Goal: Book appointment/travel/reservation

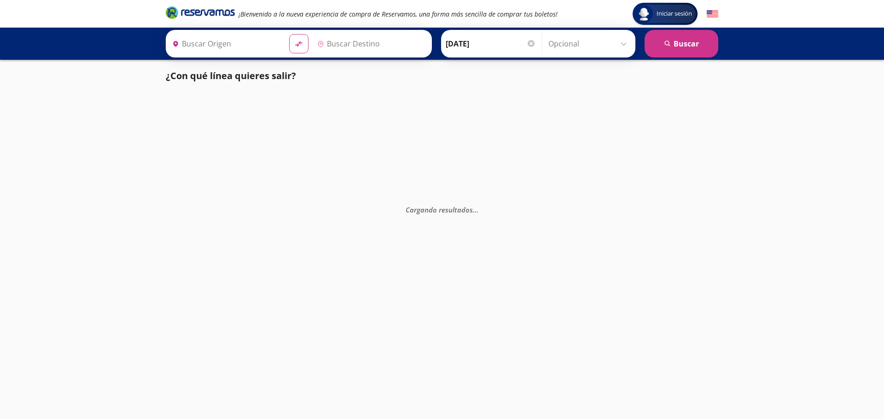
type input "[GEOGRAPHIC_DATA], [GEOGRAPHIC_DATA]"
type input "Manzanillo, Colima"
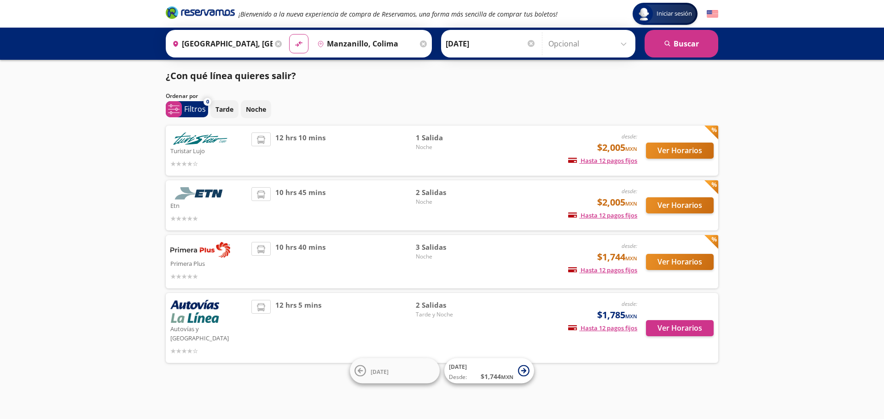
click at [254, 47] on input "[GEOGRAPHIC_DATA], [GEOGRAPHIC_DATA]" at bounding box center [220, 43] width 104 height 23
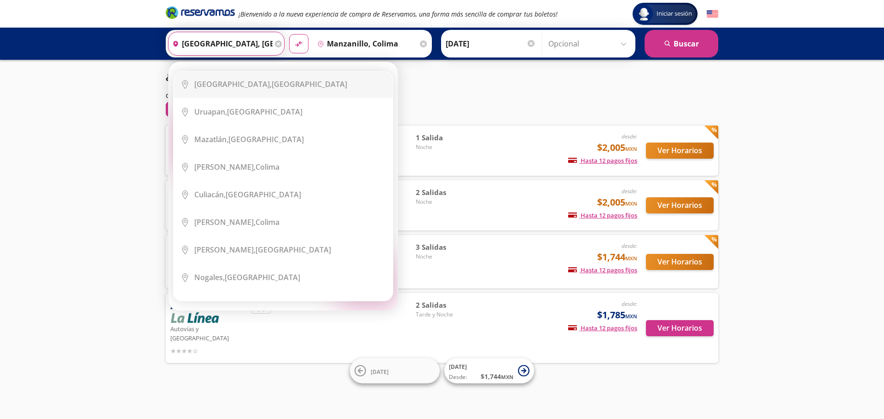
scroll to position [368, 0]
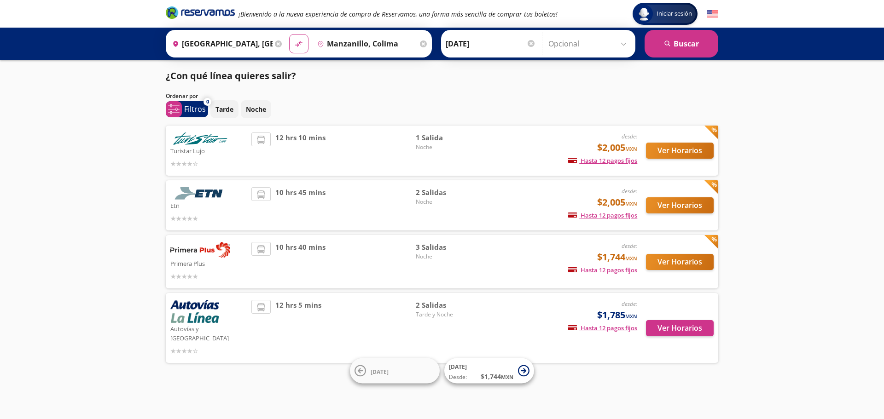
click at [81, 114] on div "Iniciar sesión Iniciar sesión ¡Bienvenido a la nueva experiencia de compra de R…" at bounding box center [442, 209] width 884 height 419
click at [394, 215] on div "10 hrs 45 mins" at bounding box center [333, 205] width 164 height 36
click at [433, 191] on span "2 Salidas" at bounding box center [448, 192] width 64 height 11
click at [411, 250] on div "10 hrs 40 mins" at bounding box center [333, 262] width 164 height 40
click at [658, 324] on button "Ver Horarios" at bounding box center [680, 328] width 68 height 16
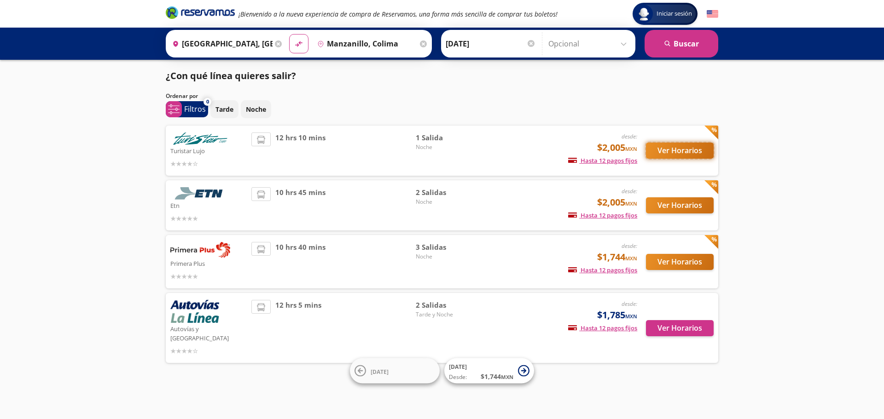
click at [686, 151] on button "Ver Horarios" at bounding box center [680, 151] width 68 height 16
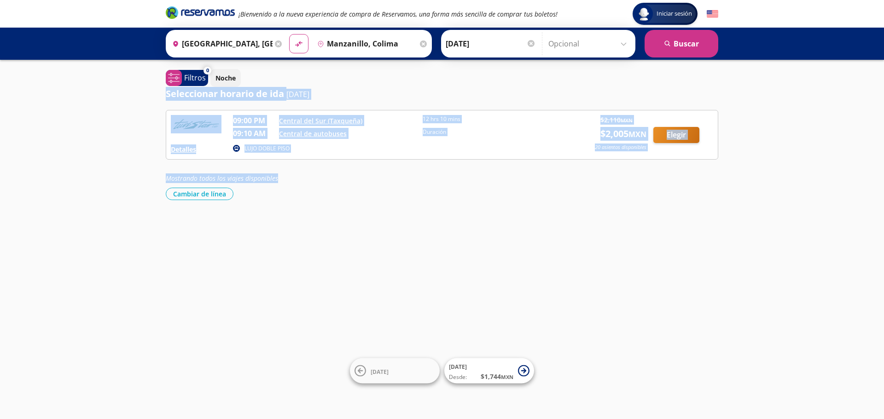
drag, startPoint x: 153, startPoint y: 98, endPoint x: 357, endPoint y: 171, distance: 216.0
click at [357, 171] on div "Iniciar sesión Iniciar sesión ¡Bienvenido a la nueva experiencia de compra de R…" at bounding box center [442, 209] width 884 height 419
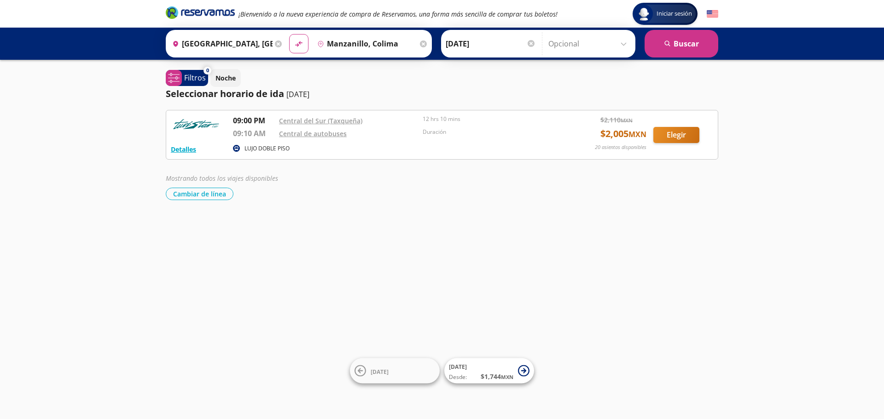
click at [122, 226] on div "Iniciar sesión Iniciar sesión ¡Bienvenido a la nueva experiencia de compra de R…" at bounding box center [442, 209] width 884 height 419
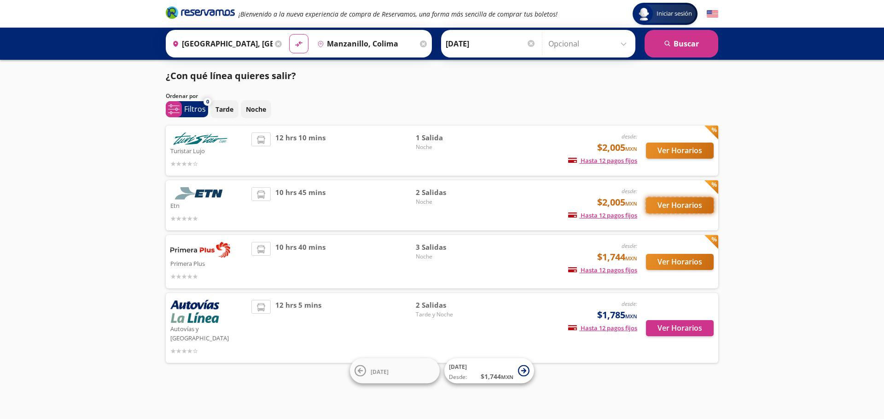
click at [681, 205] on button "Ver Horarios" at bounding box center [680, 205] width 68 height 16
click at [677, 261] on button "Ver Horarios" at bounding box center [680, 262] width 68 height 16
click at [674, 327] on button "Ver Horarios" at bounding box center [680, 328] width 68 height 16
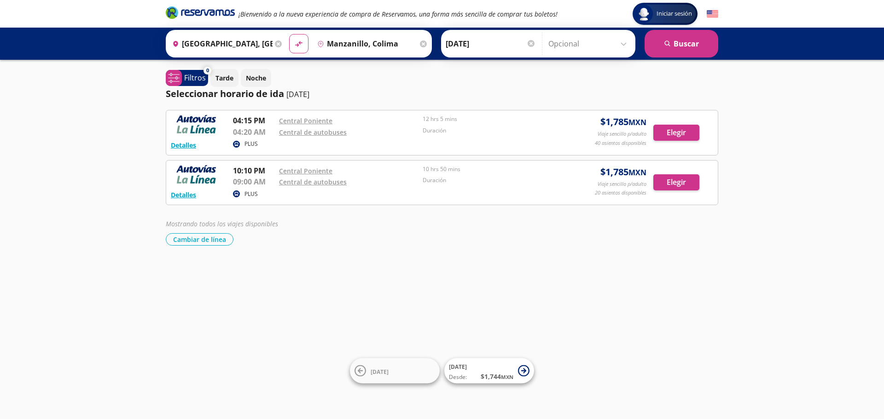
click at [648, 312] on div "Iniciar sesión Iniciar sesión ¡Bienvenido a la nueva experiencia de compra de R…" at bounding box center [442, 209] width 884 height 419
click at [507, 283] on div "Iniciar sesión Iniciar sesión ¡Bienvenido a la nueva experiencia de compra de R…" at bounding box center [442, 209] width 884 height 419
